Goal: Transaction & Acquisition: Purchase product/service

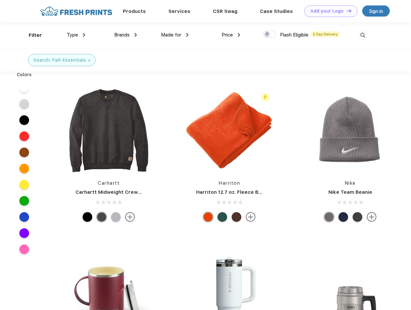
scroll to position [0, 0]
click at [329, 11] on link "Add your Logo Design Tool" at bounding box center [330, 10] width 53 height 11
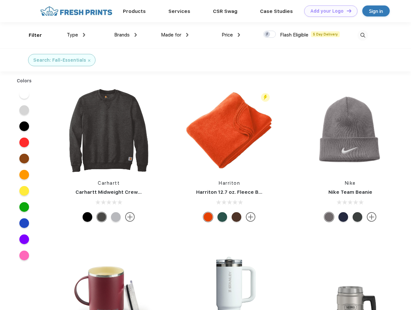
click at [0, 0] on div "Design Tool" at bounding box center [0, 0] width 0 height 0
click at [346, 11] on link "Add your Logo Design Tool" at bounding box center [330, 10] width 53 height 11
click at [31, 35] on div "Filter" at bounding box center [35, 35] width 13 height 7
click at [76, 35] on span "Type" at bounding box center [72, 35] width 11 height 6
click at [126, 35] on span "Brands" at bounding box center [121, 35] width 15 height 6
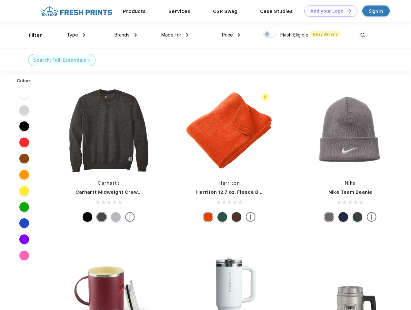
click at [175, 35] on span "Made for" at bounding box center [171, 35] width 20 height 6
click at [231, 35] on span "Price" at bounding box center [227, 35] width 11 height 6
click at [270, 35] on div at bounding box center [269, 34] width 13 height 7
click at [268, 35] on input "checkbox" at bounding box center [265, 32] width 4 height 4
click at [363, 35] on img at bounding box center [363, 35] width 11 height 11
